Goal: Task Accomplishment & Management: Manage account settings

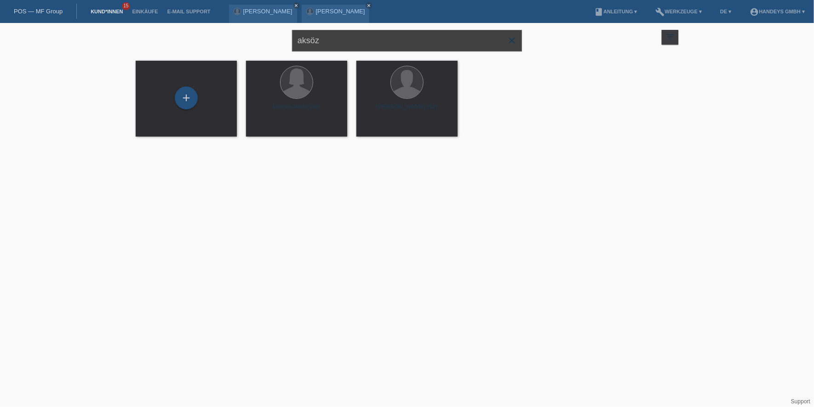
click at [182, 41] on div "aksöz close filter_list view_module Alle Kund*innen anzeigen star Markierte Kun…" at bounding box center [407, 39] width 552 height 33
type input "pelin sahin"
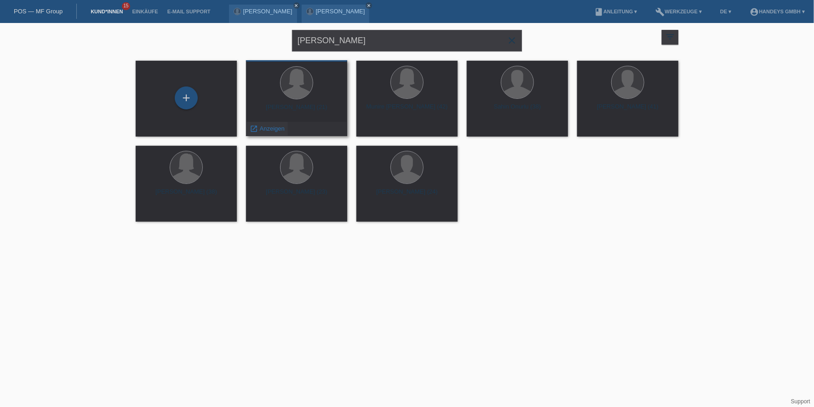
click at [270, 126] on span "Anzeigen" at bounding box center [272, 128] width 25 height 7
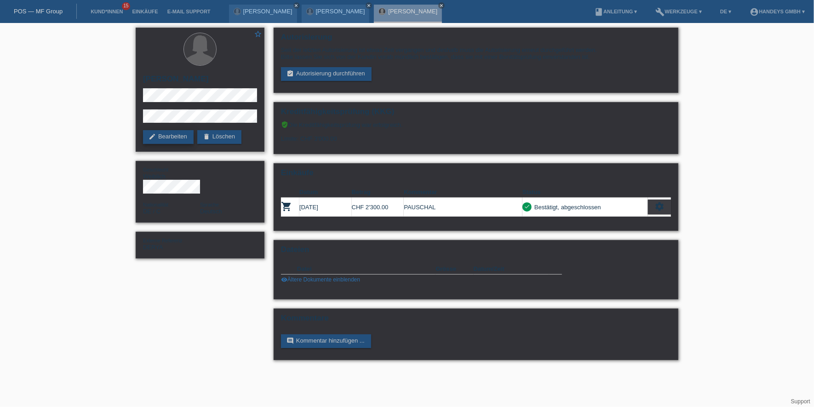
click at [159, 142] on link "edit Bearbeiten" at bounding box center [168, 137] width 51 height 14
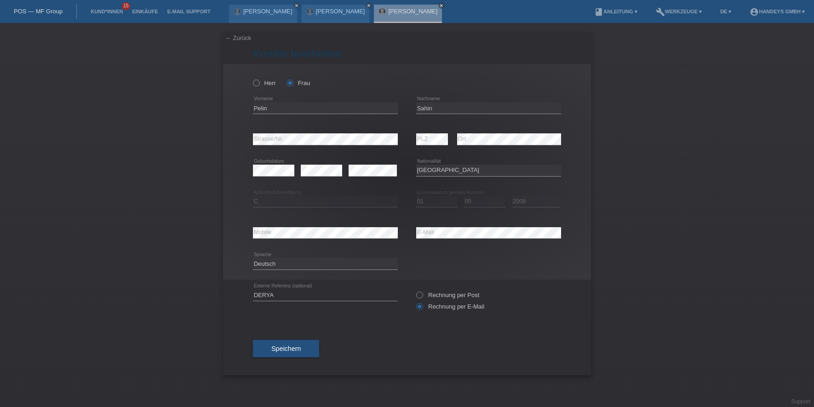
select select "DE"
select select "C"
select select "01"
select select "05"
select select "2008"
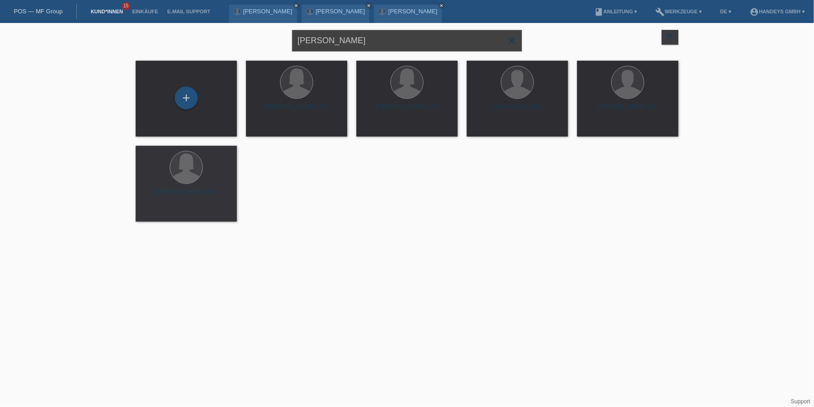
click at [254, 42] on div "[PERSON_NAME] close filter_list view_module Alle Kund*innen anzeigen star Marki…" at bounding box center [407, 39] width 552 height 33
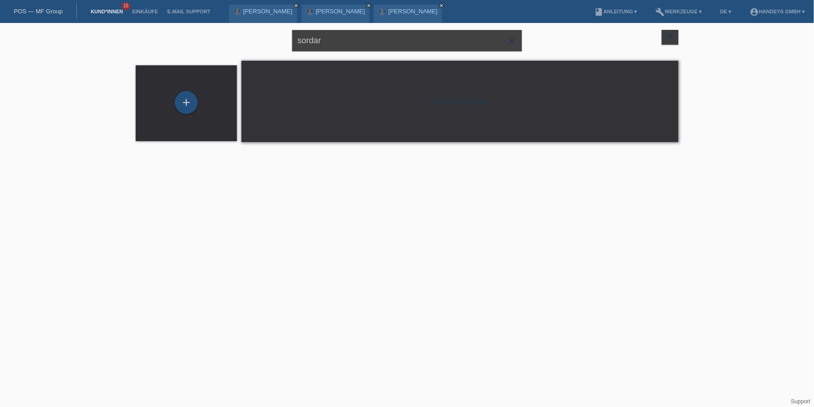
drag, startPoint x: 353, startPoint y: 46, endPoint x: 23, endPoint y: 17, distance: 330.8
click at [34, 23] on body "POS — MF Group Kund*innen 15 Einkäufe E-Mail Support [PERSON_NAME] close close …" at bounding box center [407, 88] width 814 height 130
type input "schai"
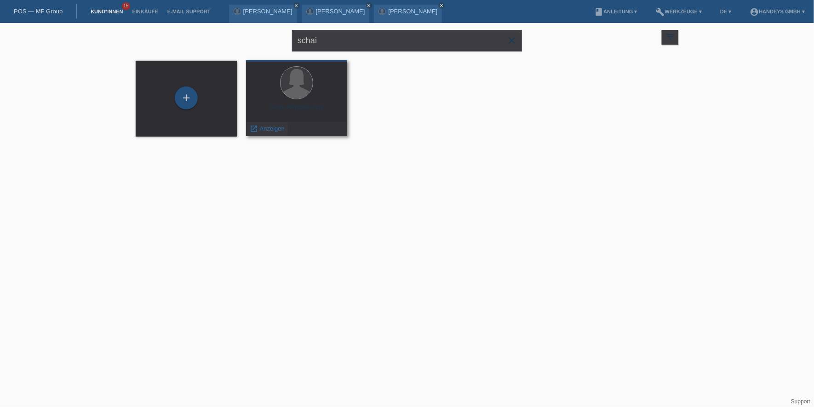
click at [277, 129] on span "Anzeigen" at bounding box center [272, 128] width 25 height 7
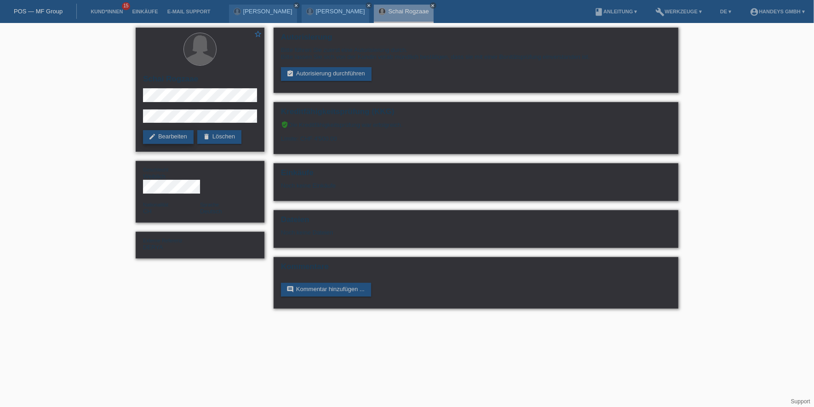
click at [165, 138] on link "edit Bearbeiten" at bounding box center [168, 137] width 51 height 14
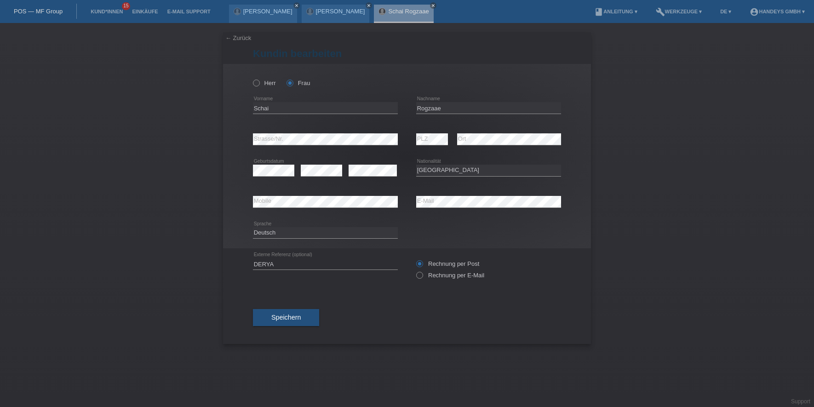
select select "CH"
click at [432, 108] on input "Rogzaae" at bounding box center [488, 107] width 145 height 11
